Goal: Task Accomplishment & Management: Manage account settings

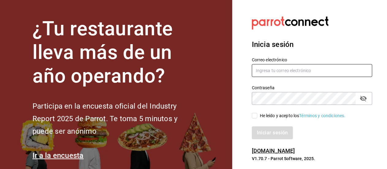
type input "[EMAIL_ADDRESS][PERSON_NAME][DOMAIN_NAME]"
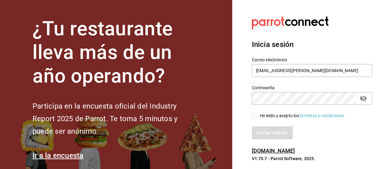
click at [253, 115] on input "He leído y acepto los Términos y condiciones." at bounding box center [255, 116] width 6 height 6
checkbox input "true"
click at [275, 133] on button "Iniciar sesión" at bounding box center [273, 132] width 42 height 13
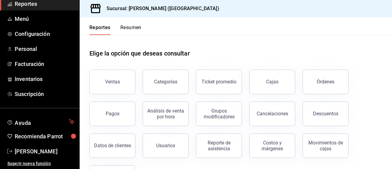
scroll to position [30, 0]
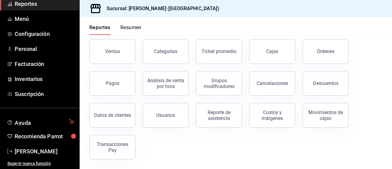
click at [190, 66] on div "Grupos modificadores" at bounding box center [215, 80] width 53 height 32
click at [121, 57] on button "Ventas" at bounding box center [112, 51] width 46 height 24
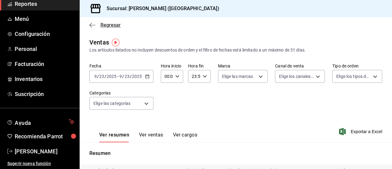
click at [92, 26] on icon "button" at bounding box center [92, 25] width 6 height 6
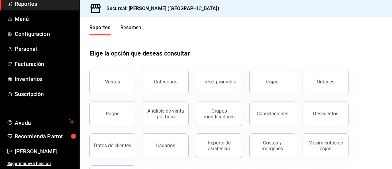
scroll to position [30, 0]
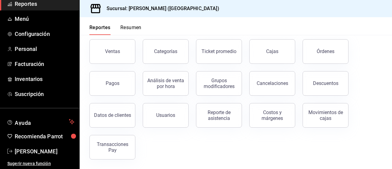
click at [235, 145] on div "Ventas Categorías Ticket promedio Cajas Órdenes Pagos Análisis de venta por hor…" at bounding box center [232, 95] width 300 height 127
click at [39, 82] on span "Inventarios" at bounding box center [45, 79] width 60 height 8
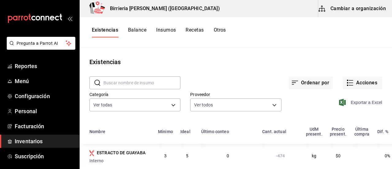
click at [352, 102] on span "Exportar a Excel" at bounding box center [361, 102] width 42 height 7
click at [302, 82] on button "Ordenar por" at bounding box center [311, 82] width 44 height 13
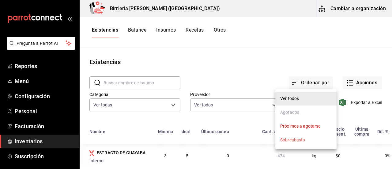
click at [309, 54] on div at bounding box center [196, 84] width 392 height 169
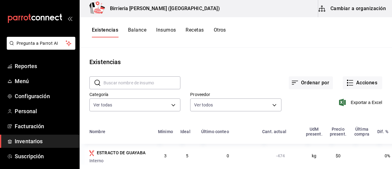
click at [356, 9] on button "Cambiar a organización" at bounding box center [352, 8] width 69 height 17
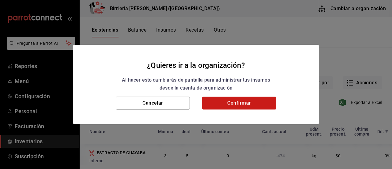
click at [240, 107] on button "Confirmar" at bounding box center [239, 102] width 74 height 13
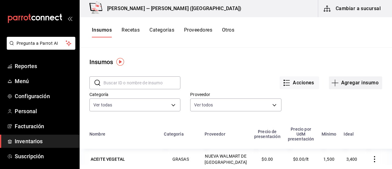
click at [344, 82] on button "Agregar insumo" at bounding box center [355, 82] width 53 height 13
